Goal: Transaction & Acquisition: Download file/media

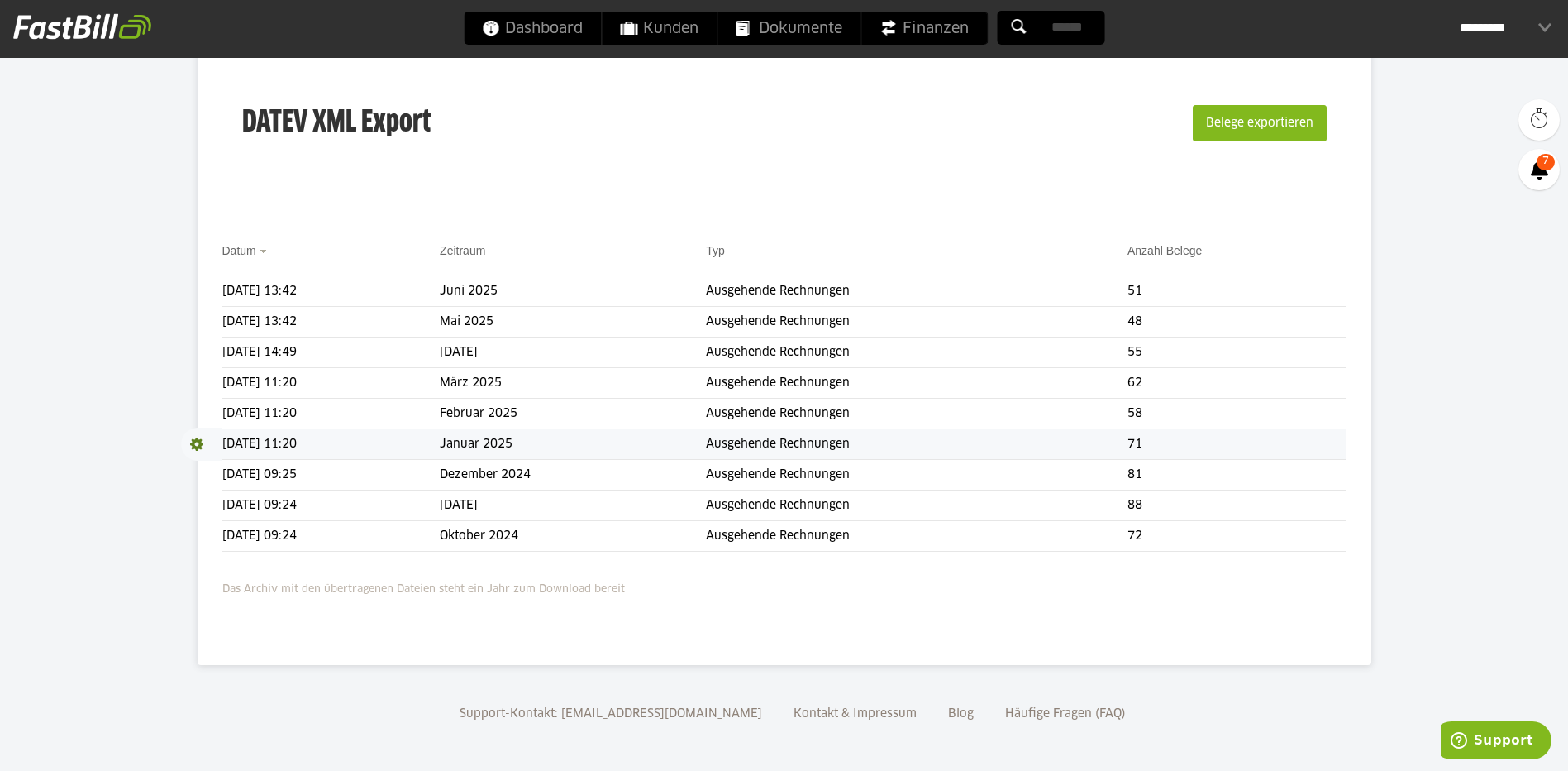
scroll to position [39, 0]
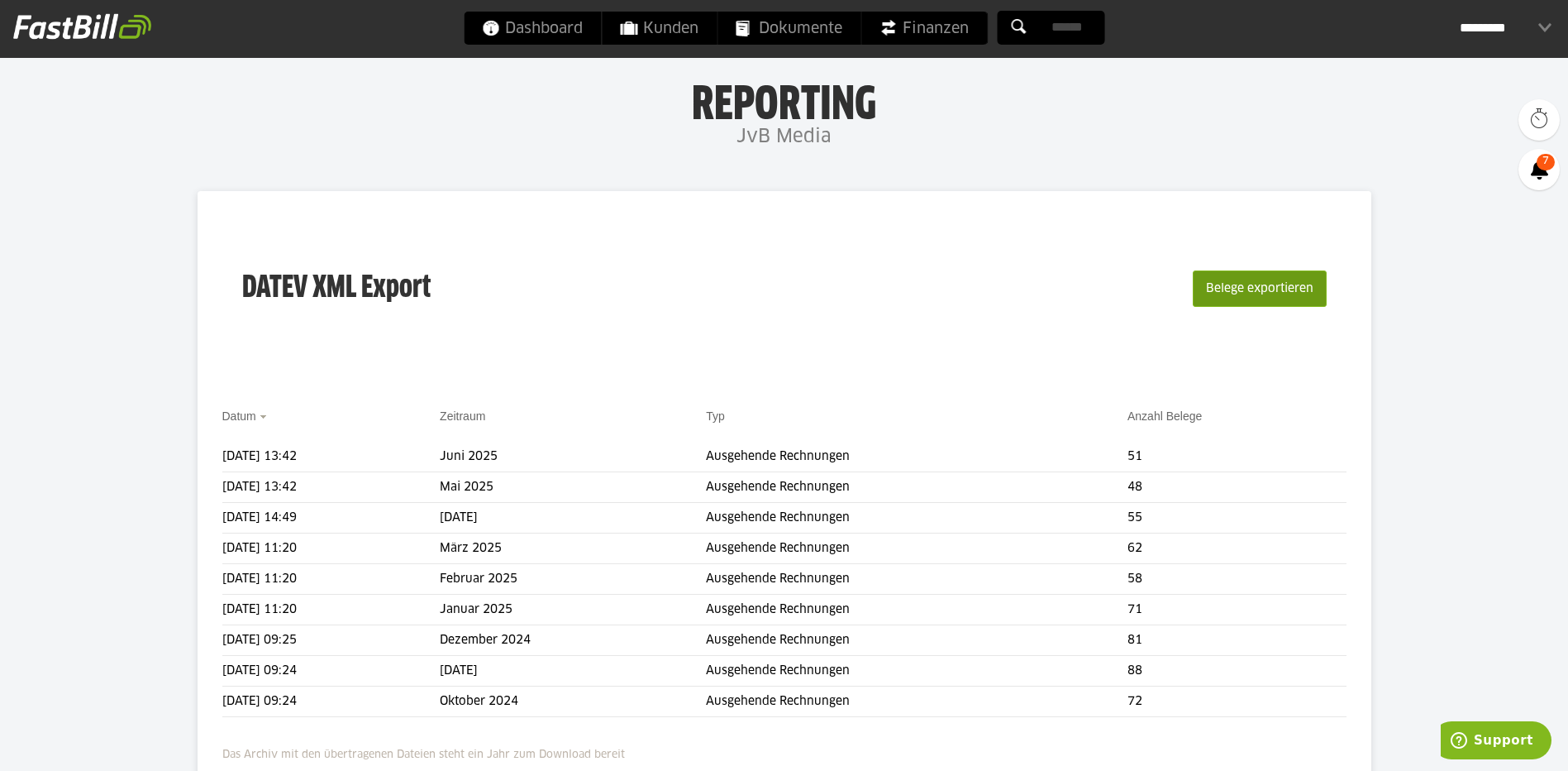
click at [1243, 283] on button "Belege exportieren" at bounding box center [1259, 288] width 134 height 36
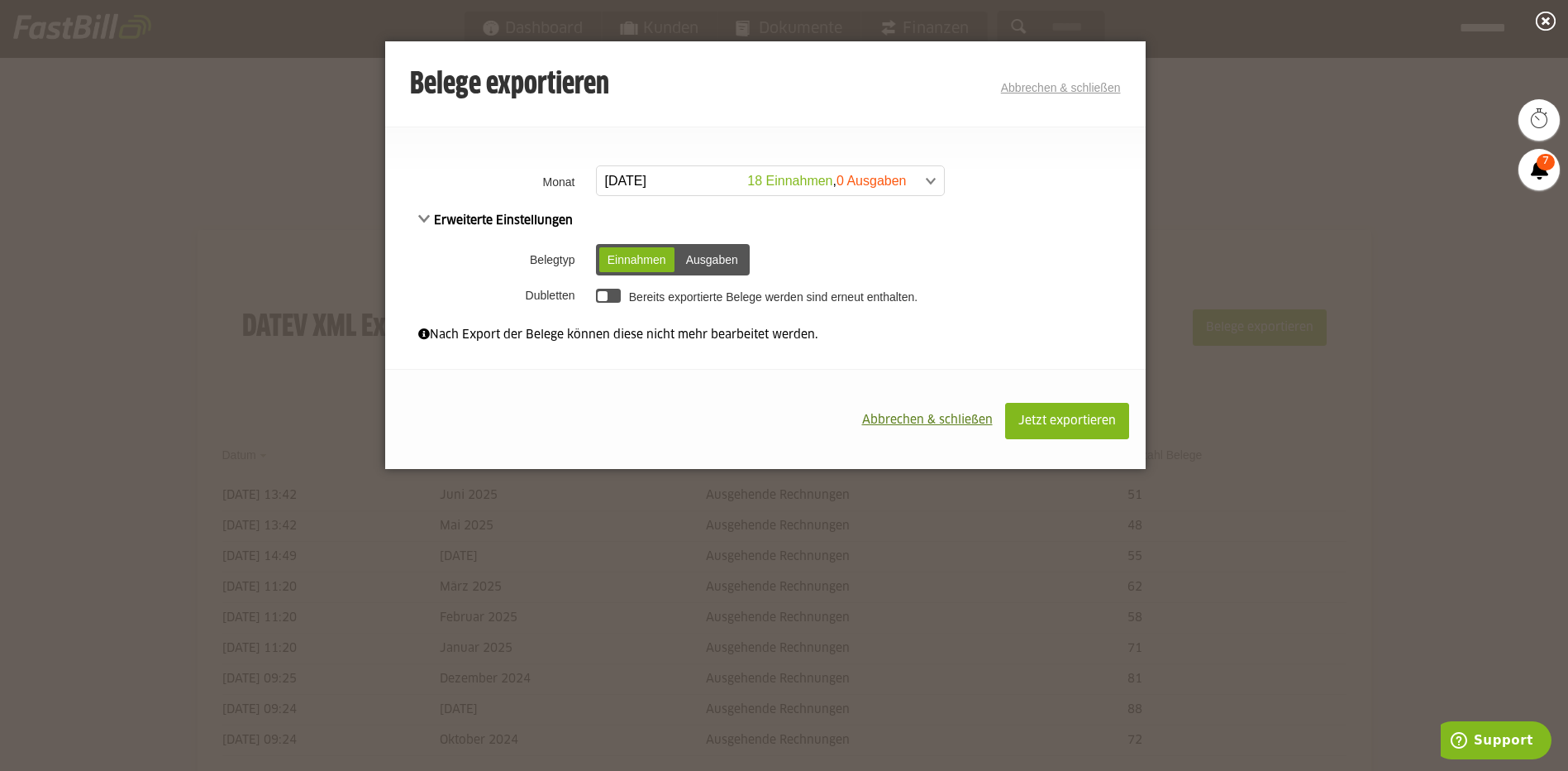
click at [678, 176] on span at bounding box center [762, 181] width 347 height 29
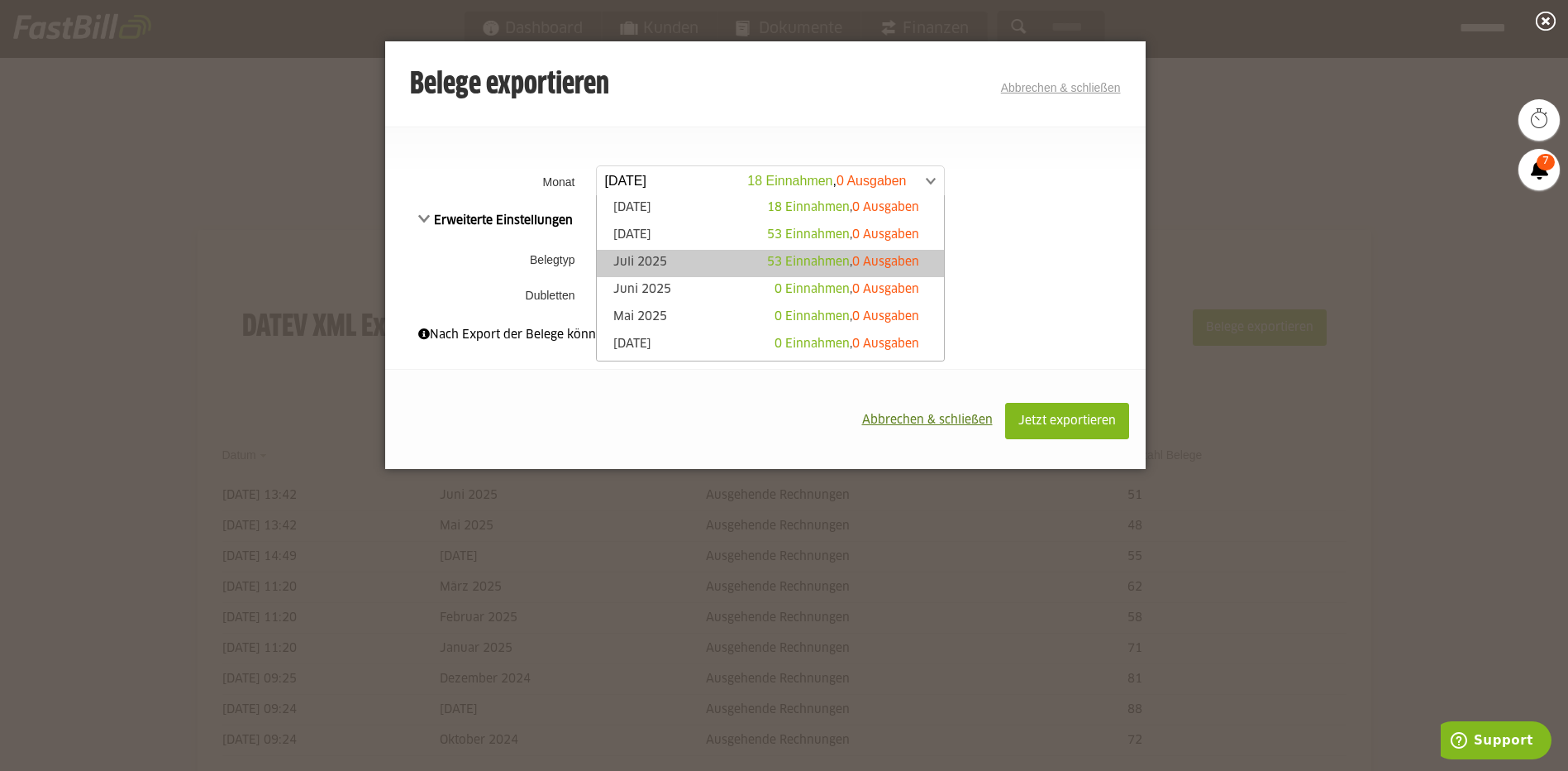
click at [656, 259] on link "Juli 2025 53 Einnahmen , 0 Ausgaben" at bounding box center [771, 262] width 331 height 19
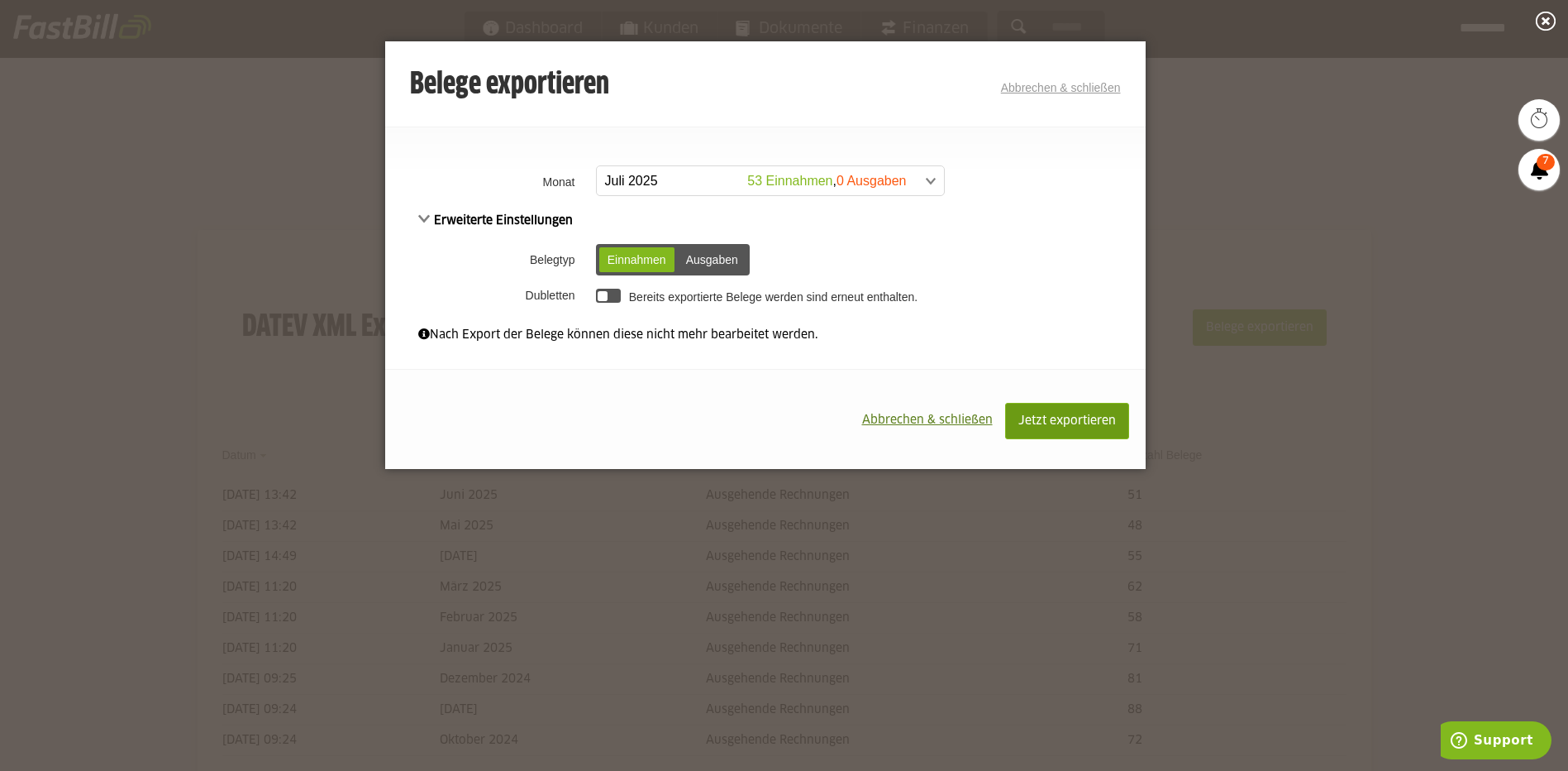
click at [1063, 411] on button "Jetzt exportieren" at bounding box center [1067, 421] width 124 height 36
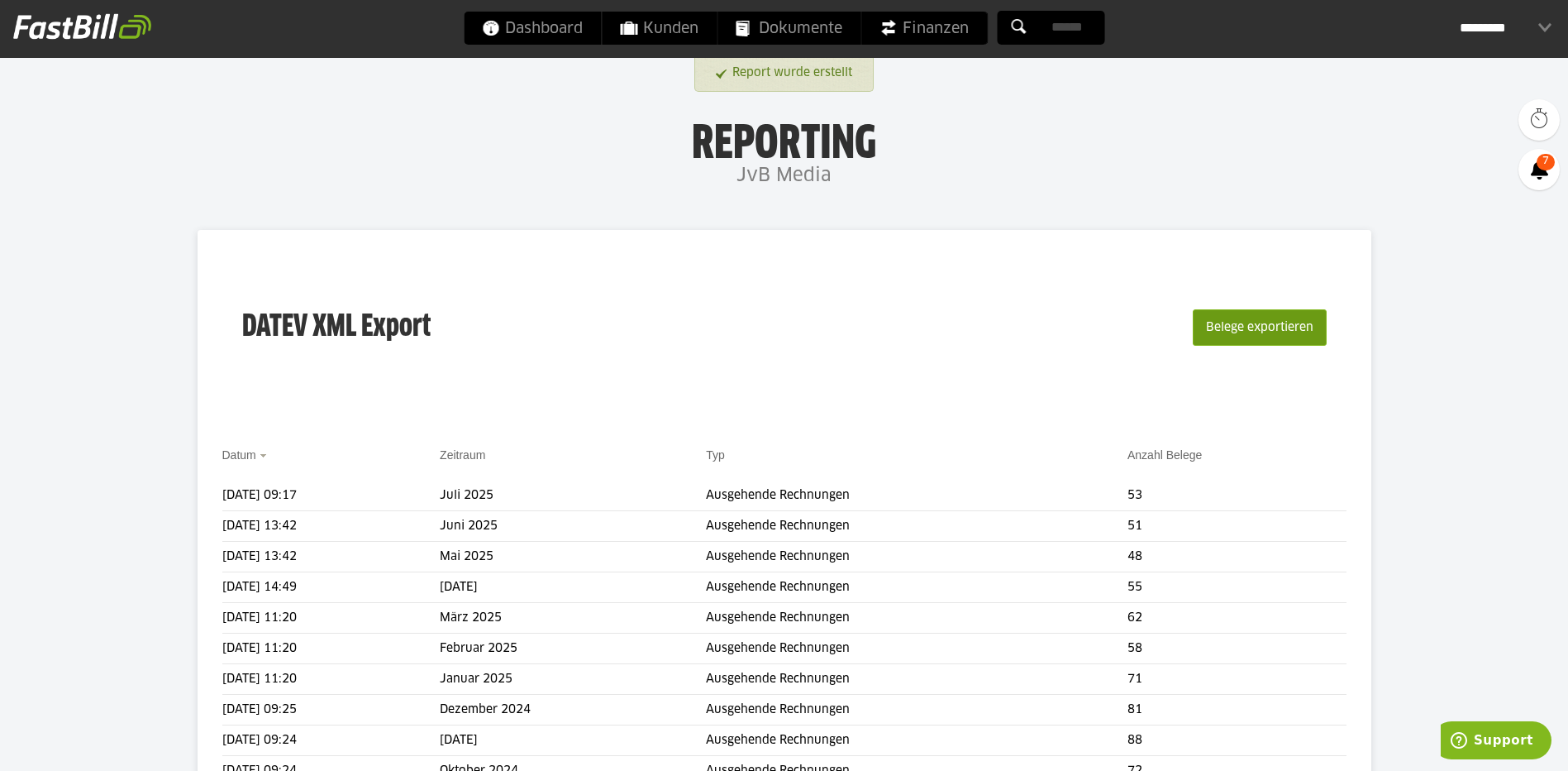
click at [1277, 333] on button "Belege exportieren" at bounding box center [1259, 327] width 134 height 36
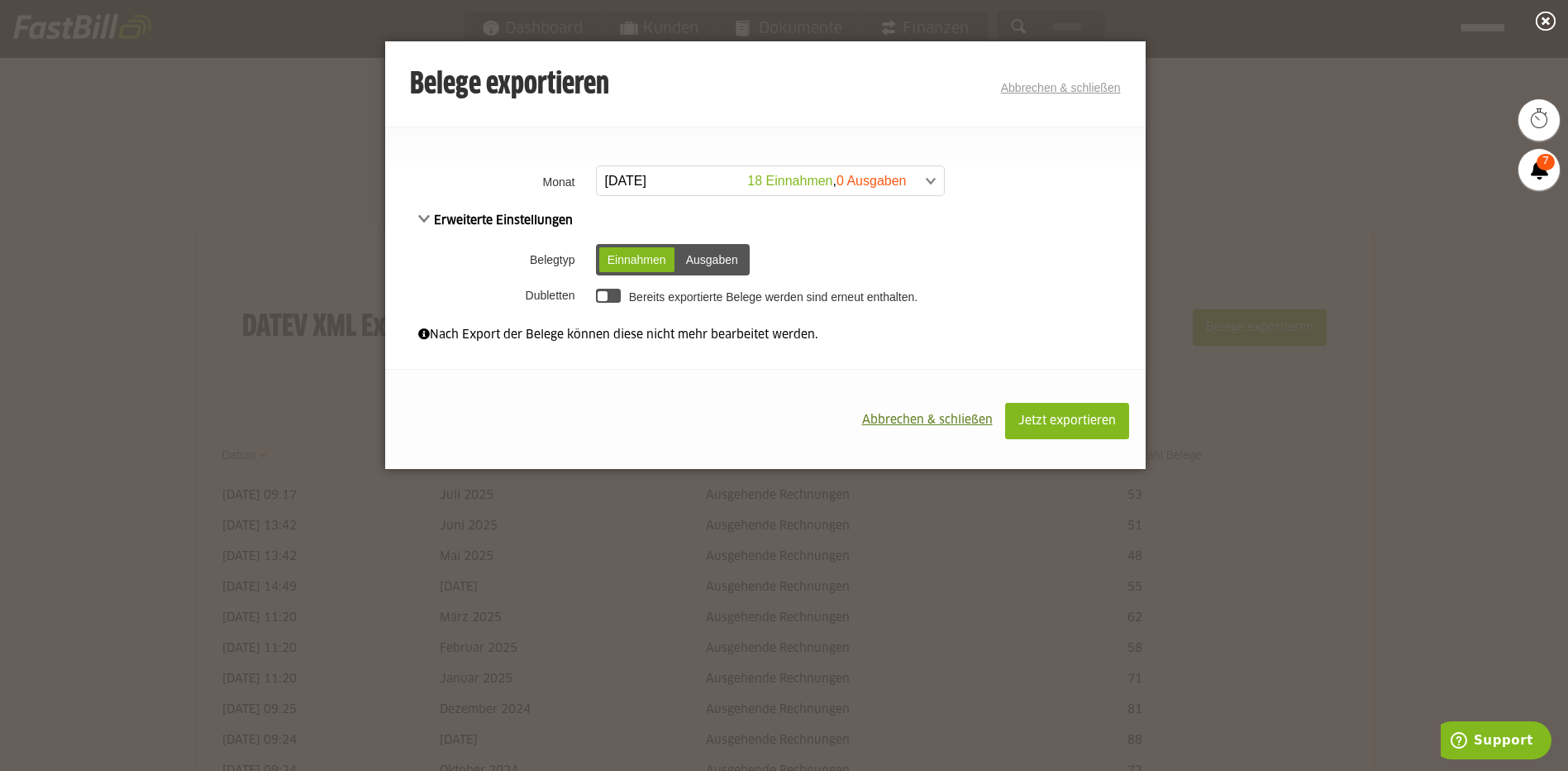
click at [746, 175] on span at bounding box center [762, 181] width 347 height 29
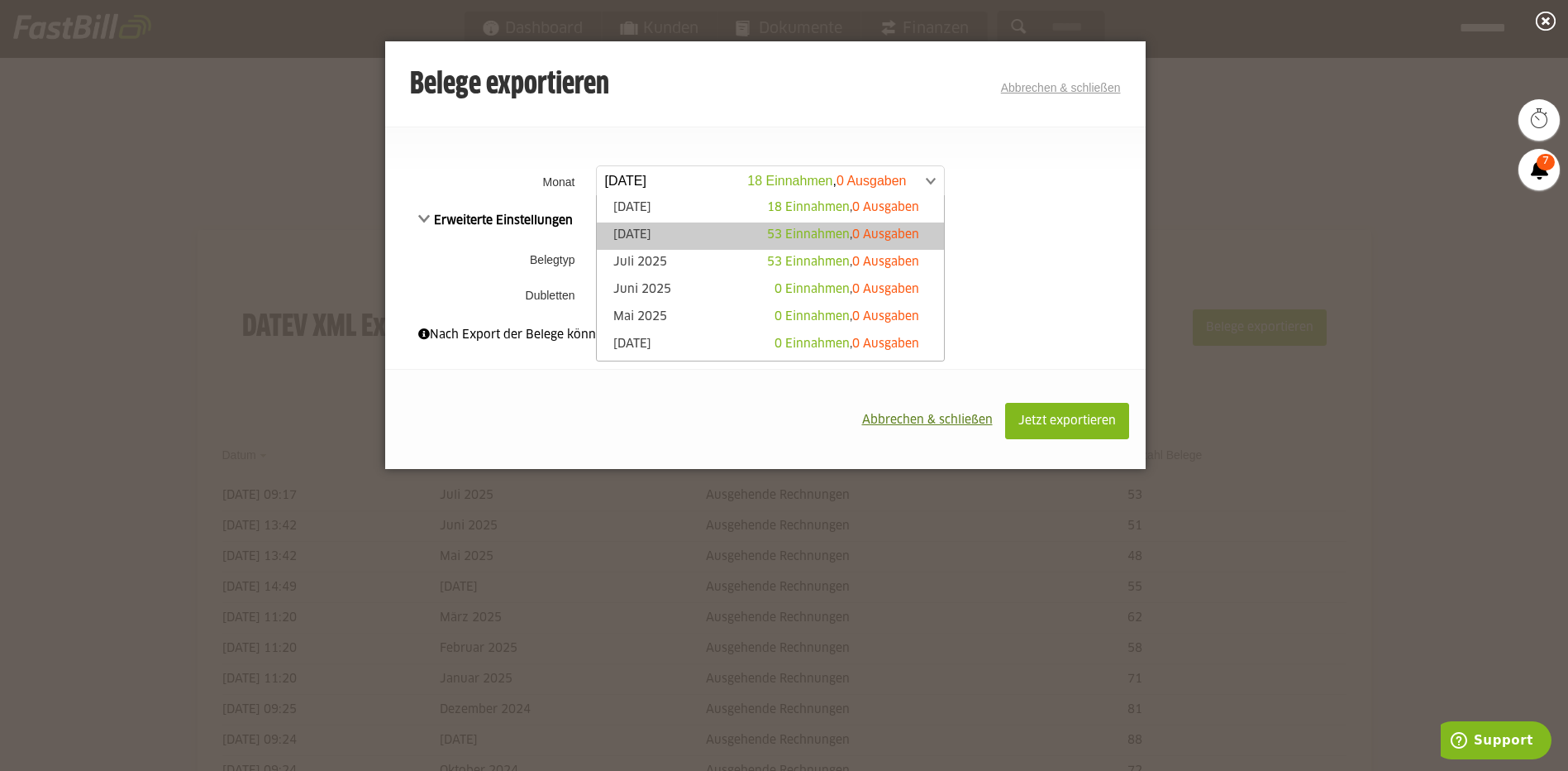
click at [702, 235] on link "August 2025 53 Einnahmen , 0 Ausgaben" at bounding box center [771, 236] width 331 height 19
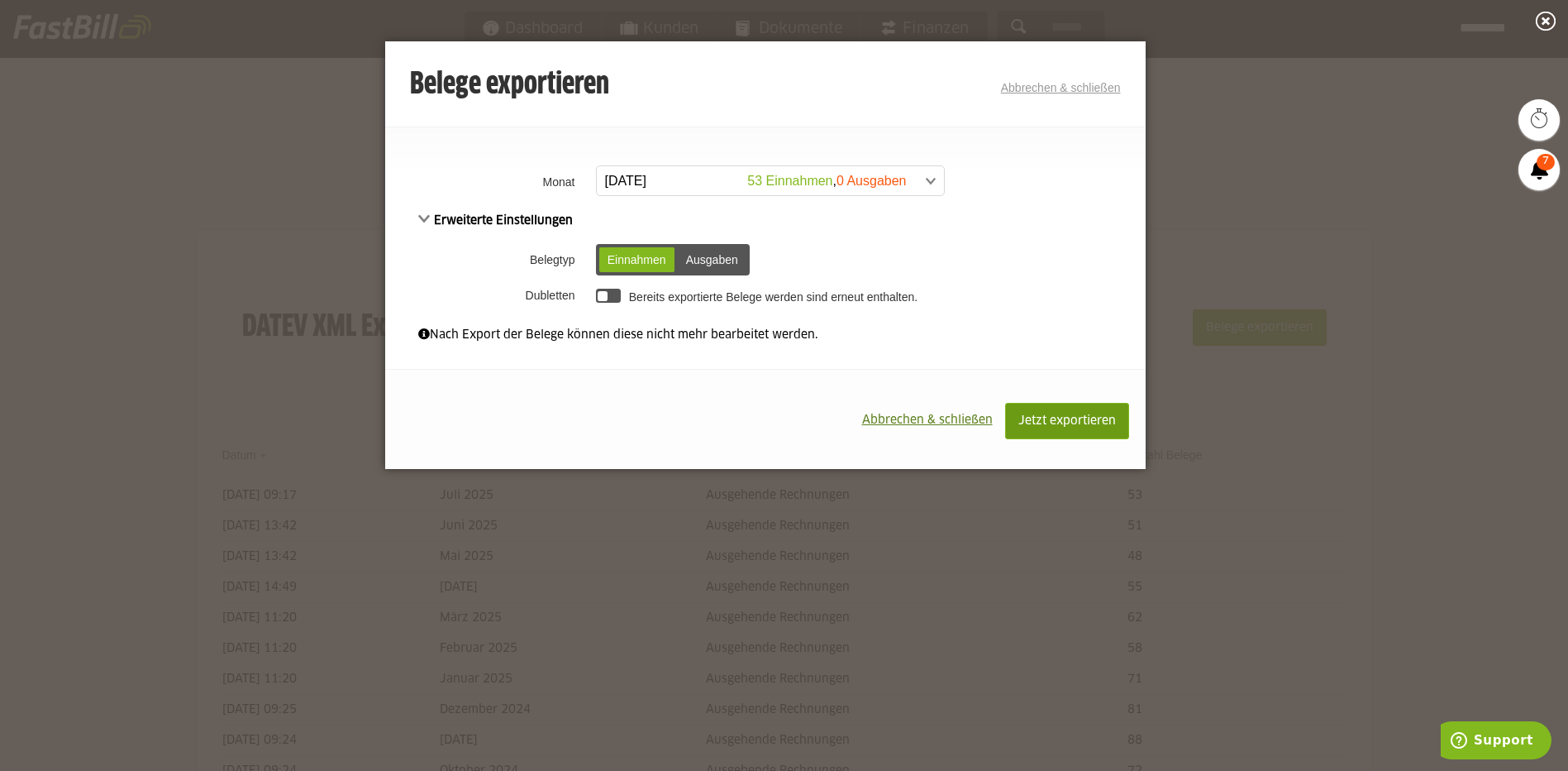
click at [1084, 417] on span "Jetzt exportieren" at bounding box center [1067, 421] width 98 height 12
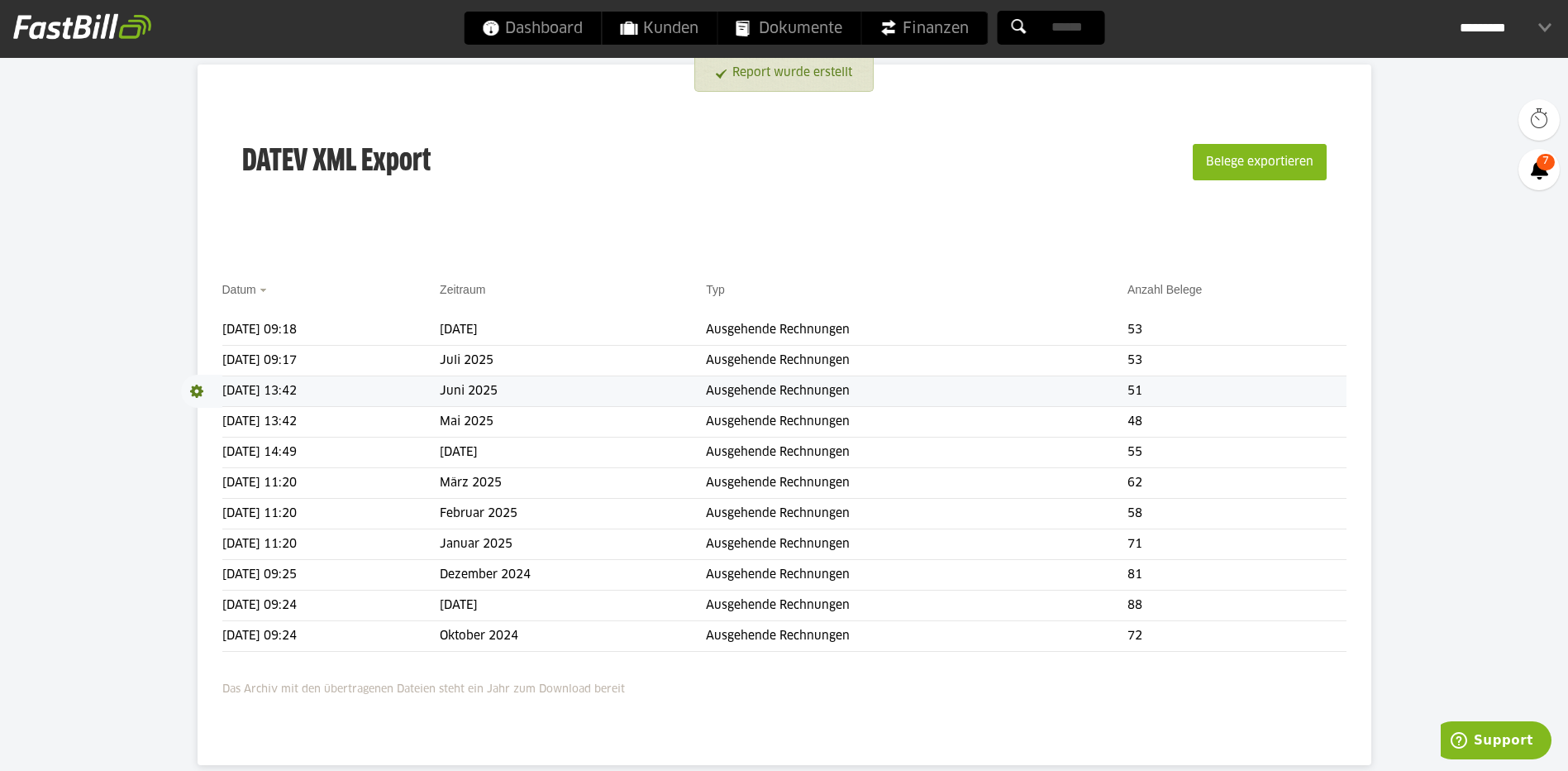
scroll to position [249, 0]
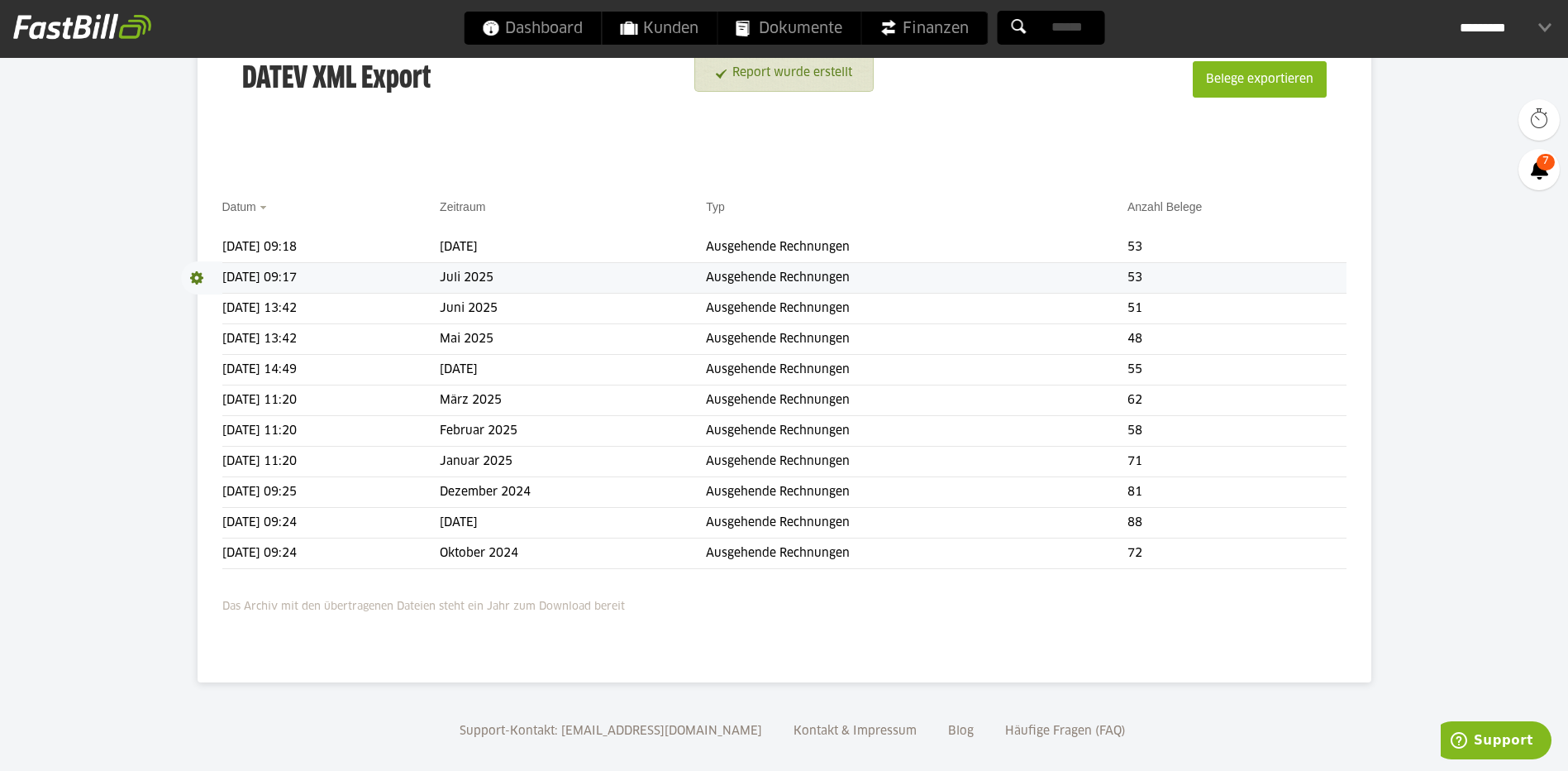
click at [194, 273] on span at bounding box center [202, 278] width 41 height 33
click at [205, 301] on link "Download" at bounding box center [225, 299] width 88 height 19
click at [197, 247] on span at bounding box center [202, 248] width 41 height 33
click at [211, 269] on link "Download" at bounding box center [225, 268] width 88 height 19
